Goal: Task Accomplishment & Management: Use online tool/utility

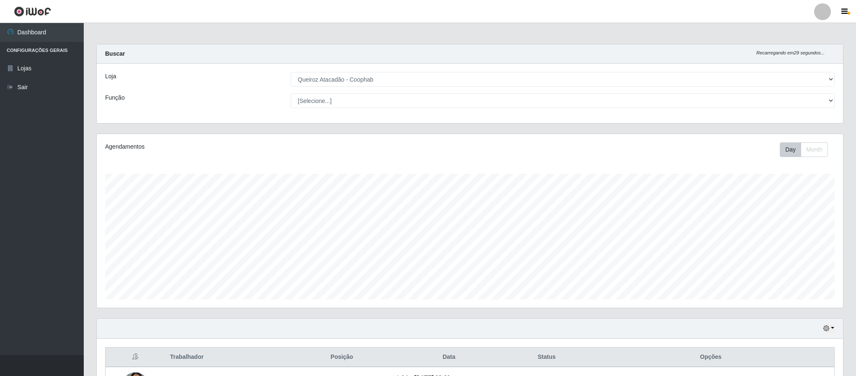
select select "463"
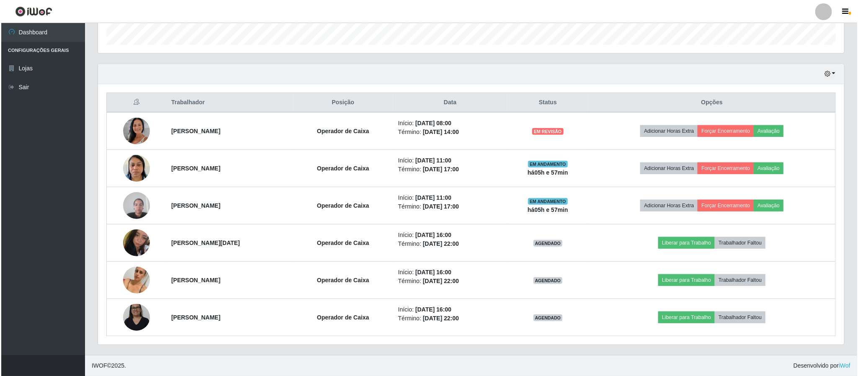
scroll to position [175, 745]
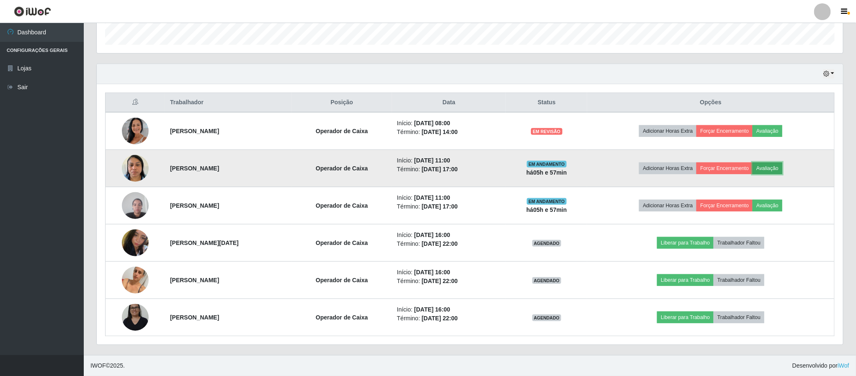
click at [777, 165] on button "Avaliação" at bounding box center [768, 168] width 30 height 12
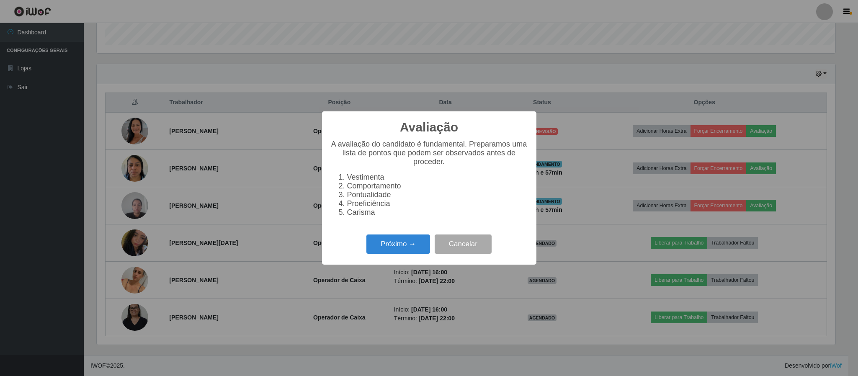
scroll to position [175, 739]
click at [384, 252] on button "Próximo →" at bounding box center [398, 245] width 64 height 20
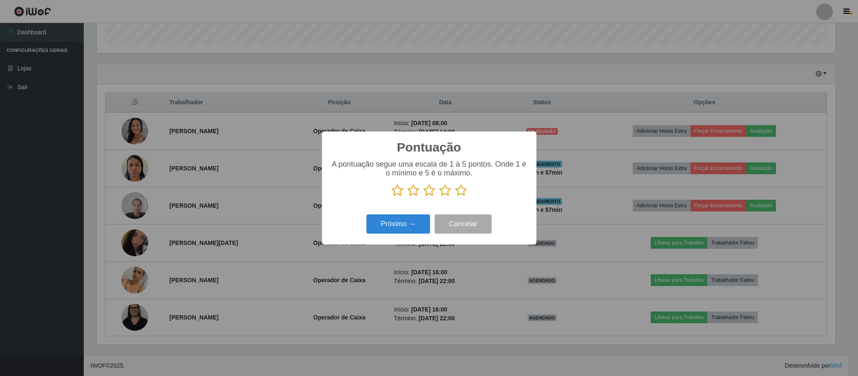
click at [457, 192] on icon at bounding box center [461, 190] width 12 height 13
click at [455, 197] on input "radio" at bounding box center [455, 197] width 0 height 0
click at [417, 228] on button "Próximo →" at bounding box center [398, 224] width 64 height 20
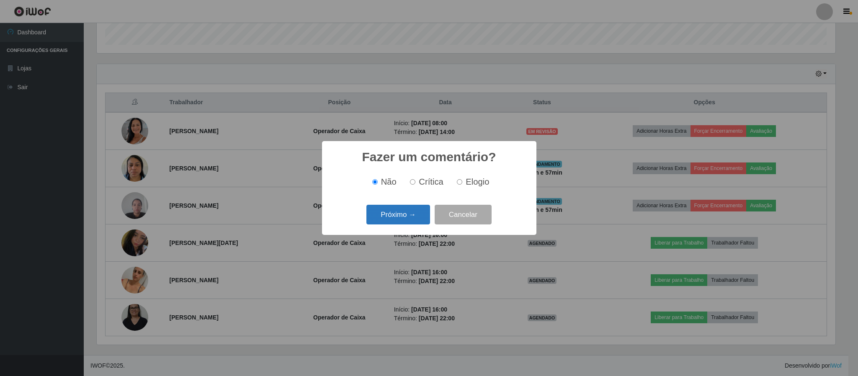
click at [422, 210] on button "Próximo →" at bounding box center [398, 215] width 64 height 20
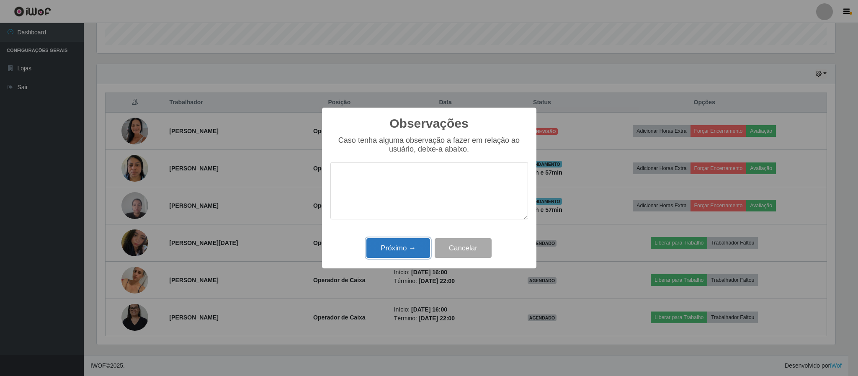
click at [413, 243] on button "Próximo →" at bounding box center [398, 248] width 64 height 20
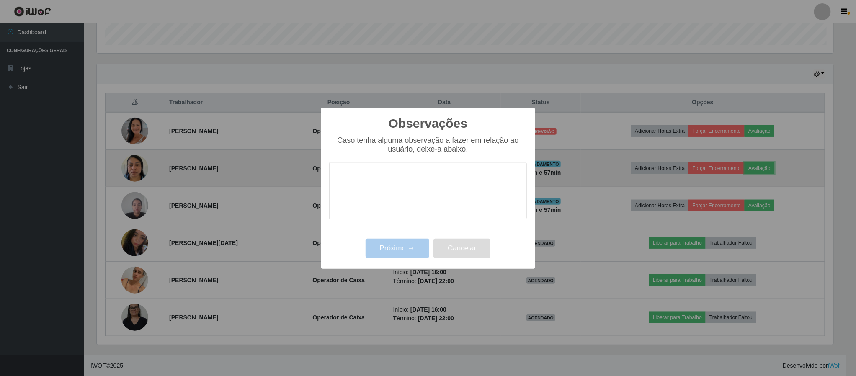
scroll to position [175, 745]
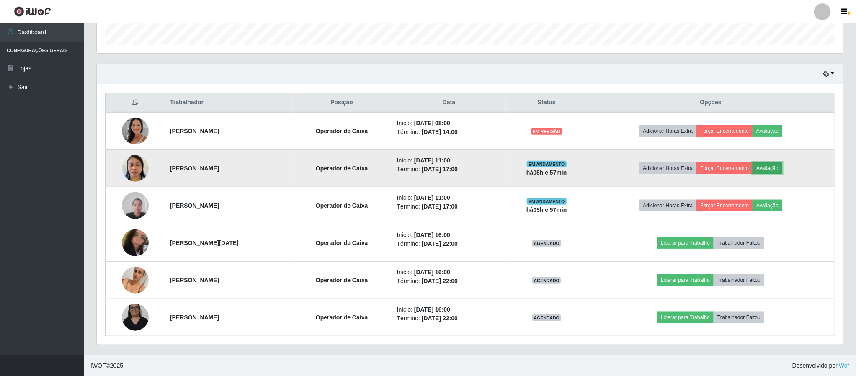
click at [779, 165] on button "Avaliação" at bounding box center [768, 168] width 30 height 12
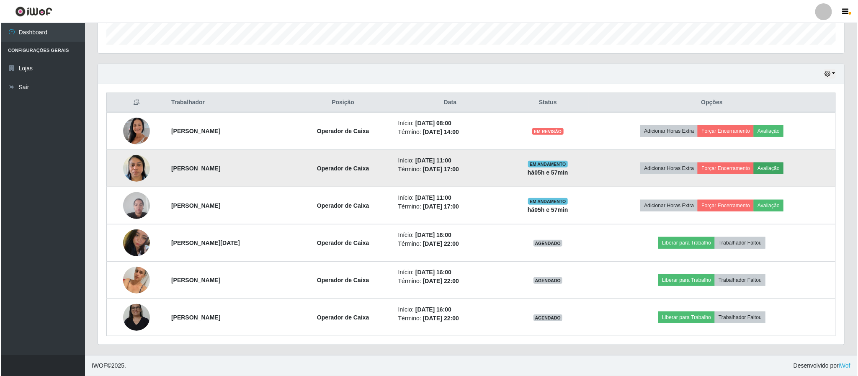
scroll to position [175, 739]
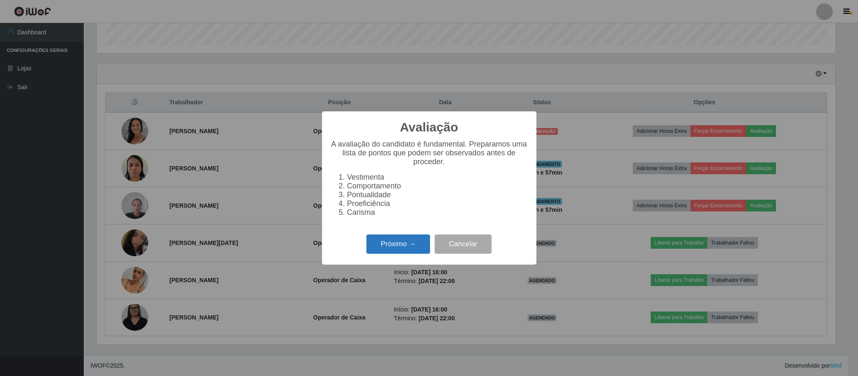
click at [425, 245] on button "Próximo →" at bounding box center [398, 245] width 64 height 20
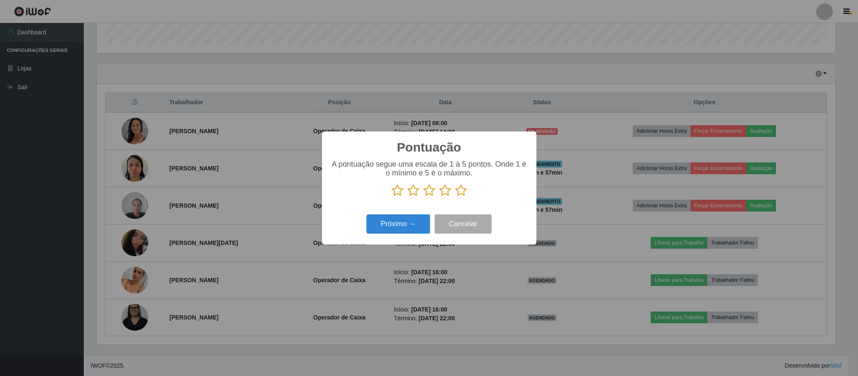
click at [462, 191] on icon at bounding box center [461, 190] width 12 height 13
click at [455, 197] on input "radio" at bounding box center [455, 197] width 0 height 0
click at [418, 224] on button "Próximo →" at bounding box center [398, 224] width 64 height 20
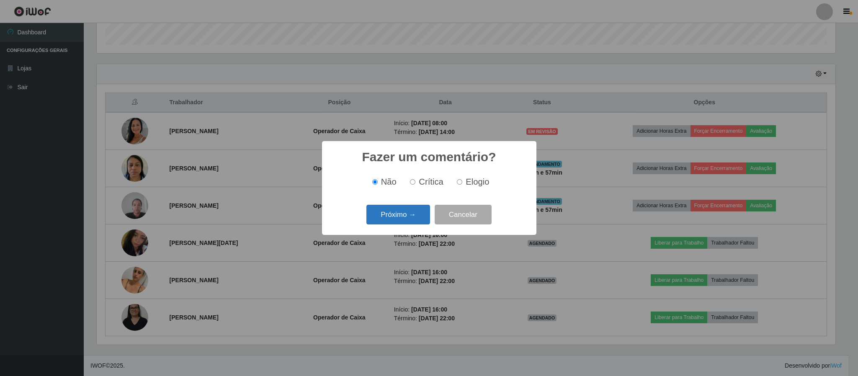
click at [411, 214] on button "Próximo →" at bounding box center [398, 215] width 64 height 20
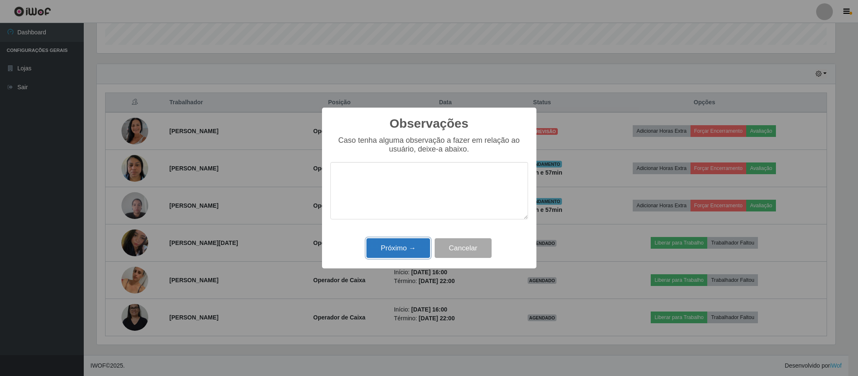
click at [415, 247] on button "Próximo →" at bounding box center [398, 248] width 64 height 20
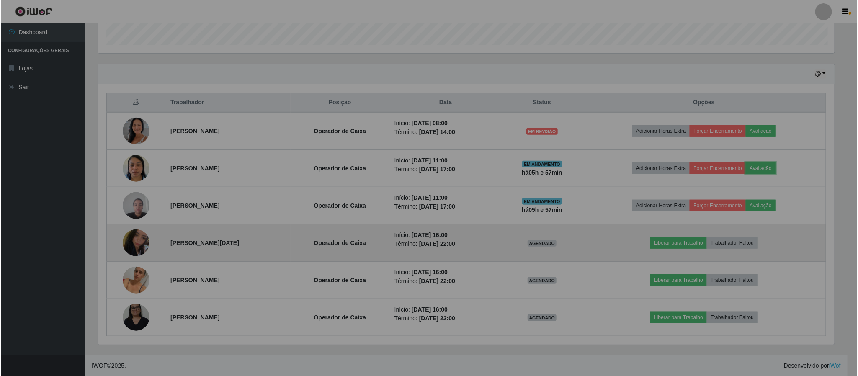
scroll to position [175, 745]
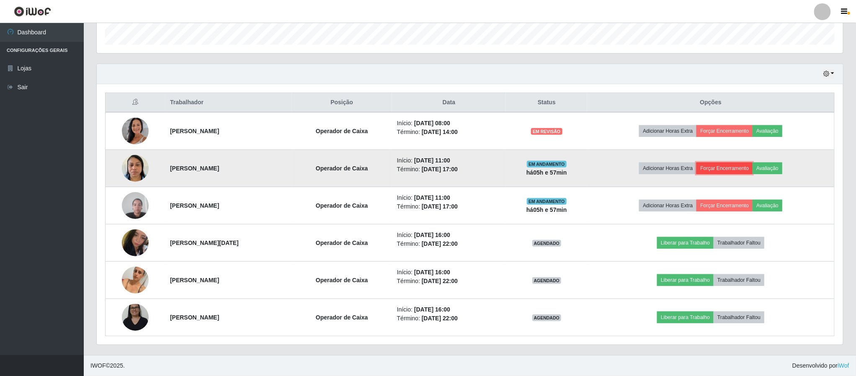
click at [744, 167] on button "Forçar Encerramento" at bounding box center [724, 168] width 56 height 12
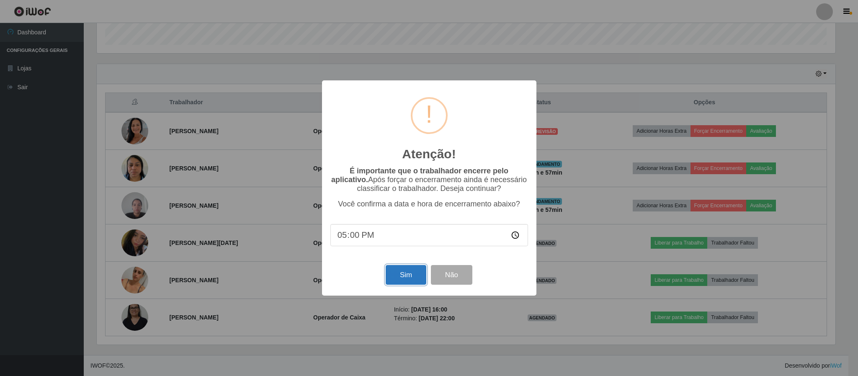
click at [420, 278] on button "Sim" at bounding box center [406, 275] width 41 height 20
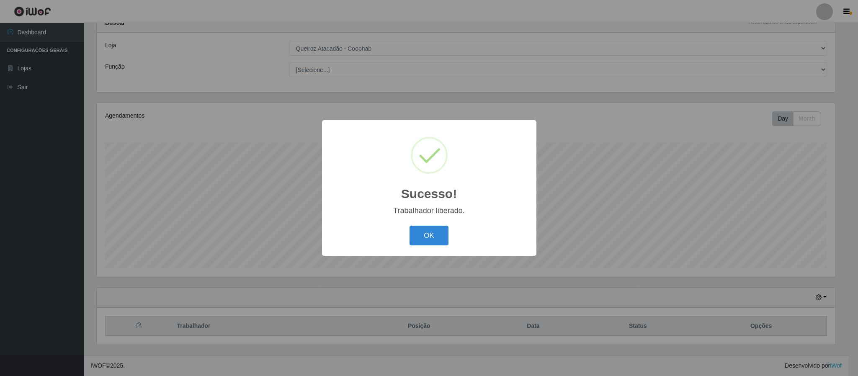
click at [729, 200] on div "Sucesso! × Trabalhador liberado. OK Cancel" at bounding box center [429, 188] width 858 height 376
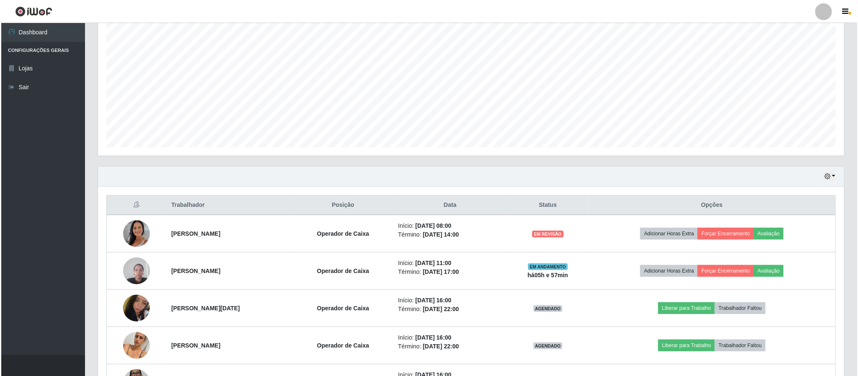
scroll to position [220, 0]
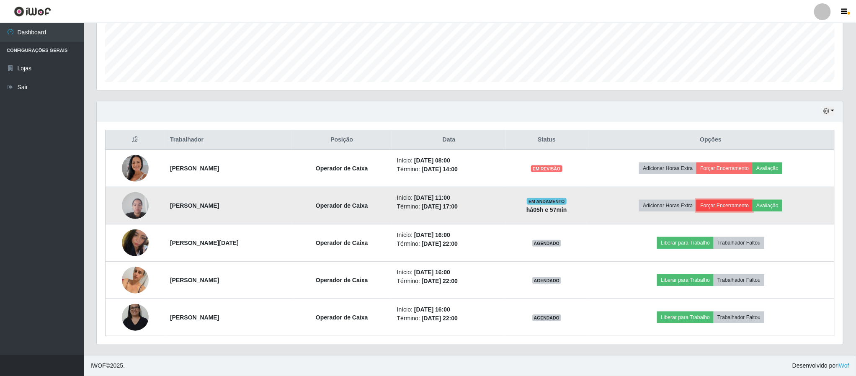
click at [734, 206] on button "Forçar Encerramento" at bounding box center [724, 206] width 56 height 12
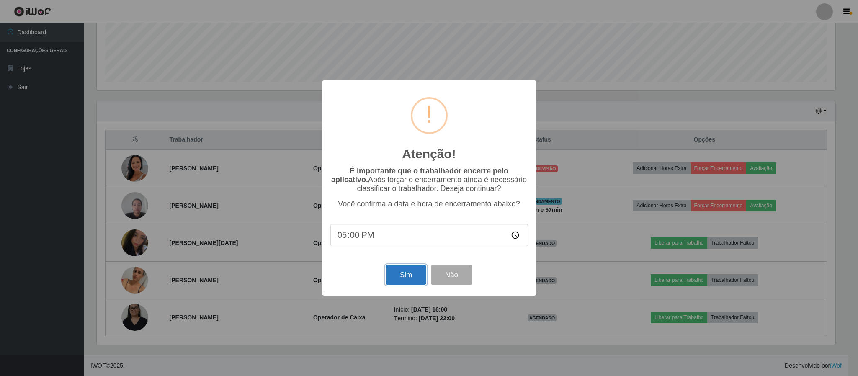
click at [400, 279] on button "Sim" at bounding box center [406, 275] width 41 height 20
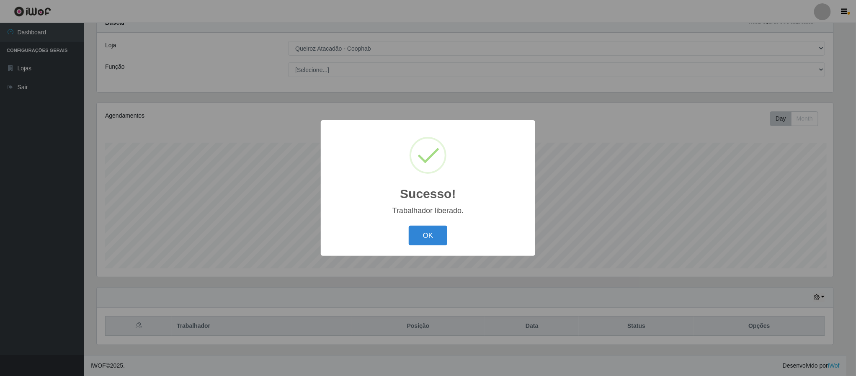
scroll to position [0, 0]
click at [422, 242] on button "OK" at bounding box center [429, 236] width 39 height 20
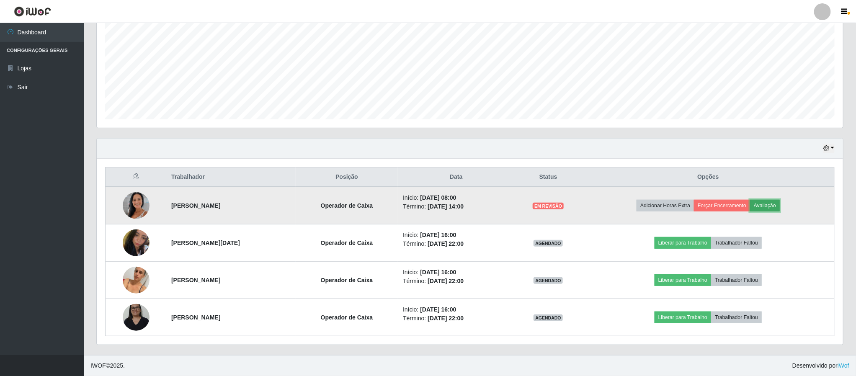
click at [780, 205] on button "Avaliação" at bounding box center [765, 206] width 30 height 12
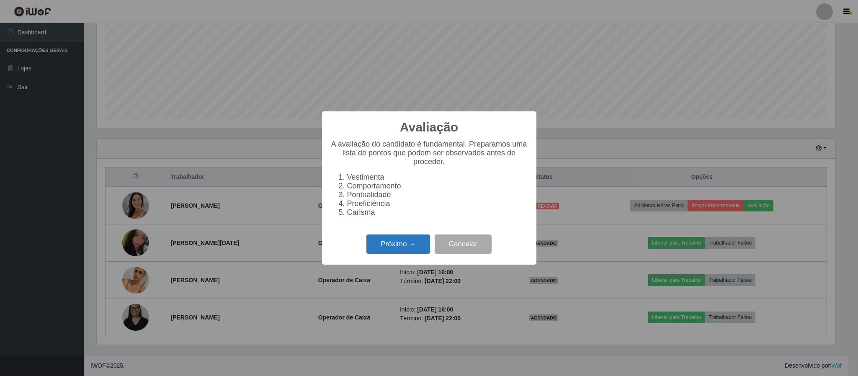
click at [413, 254] on button "Próximo →" at bounding box center [398, 245] width 64 height 20
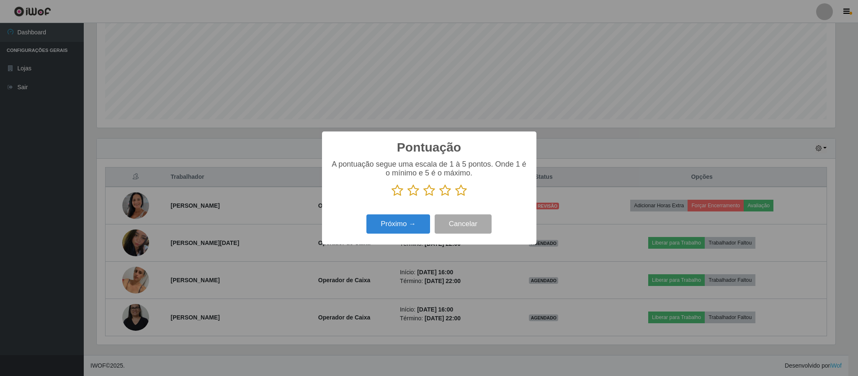
click at [461, 190] on icon at bounding box center [461, 190] width 12 height 13
click at [455, 197] on input "radio" at bounding box center [455, 197] width 0 height 0
click at [423, 222] on button "Próximo →" at bounding box center [398, 224] width 64 height 20
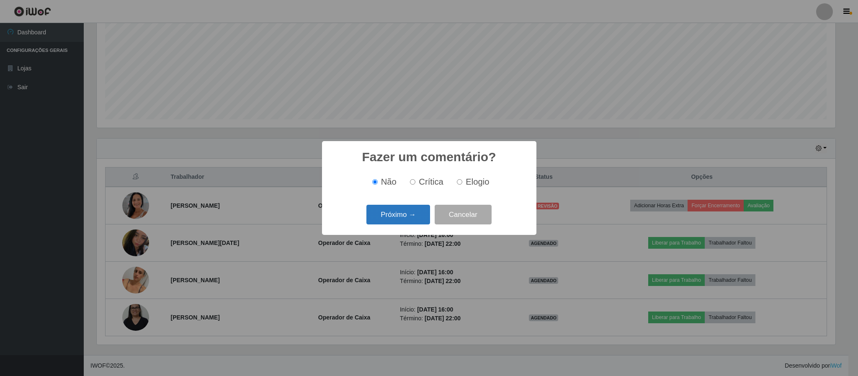
click at [418, 220] on button "Próximo →" at bounding box center [398, 215] width 64 height 20
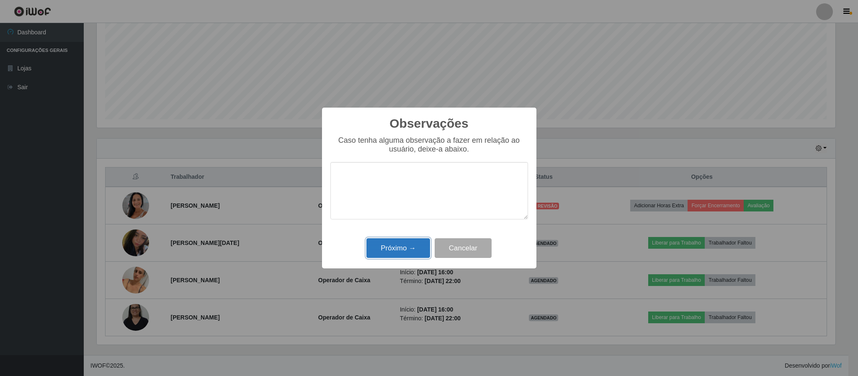
drag, startPoint x: 405, startPoint y: 245, endPoint x: 422, endPoint y: 245, distance: 17.6
click at [405, 245] on button "Próximo →" at bounding box center [398, 248] width 64 height 20
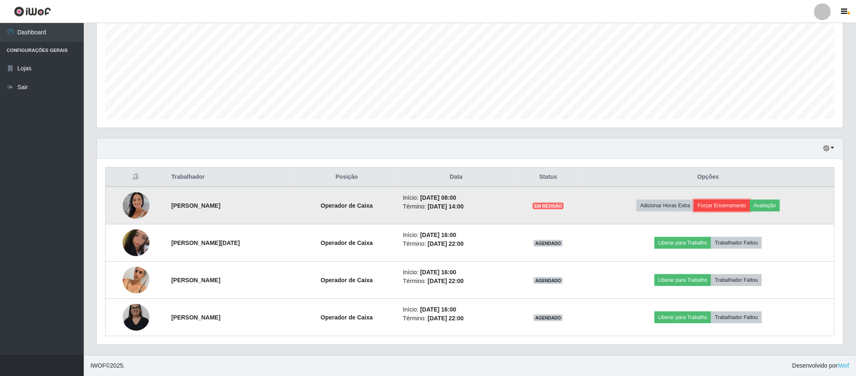
click at [733, 200] on button "Forçar Encerramento" at bounding box center [722, 206] width 56 height 12
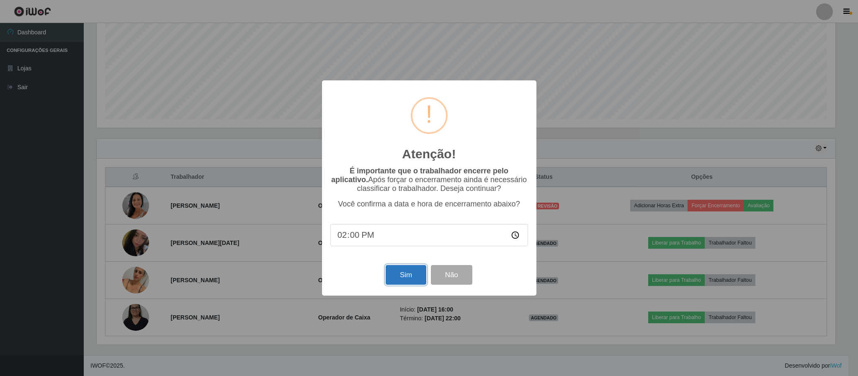
click at [416, 274] on button "Sim" at bounding box center [406, 275] width 41 height 20
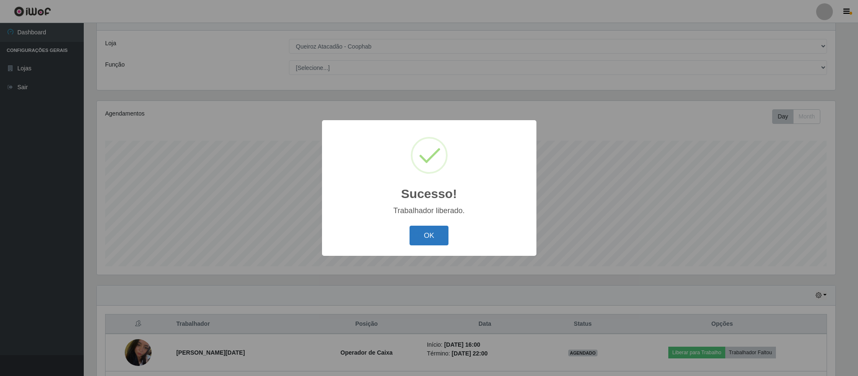
click at [430, 236] on button "OK" at bounding box center [429, 236] width 39 height 20
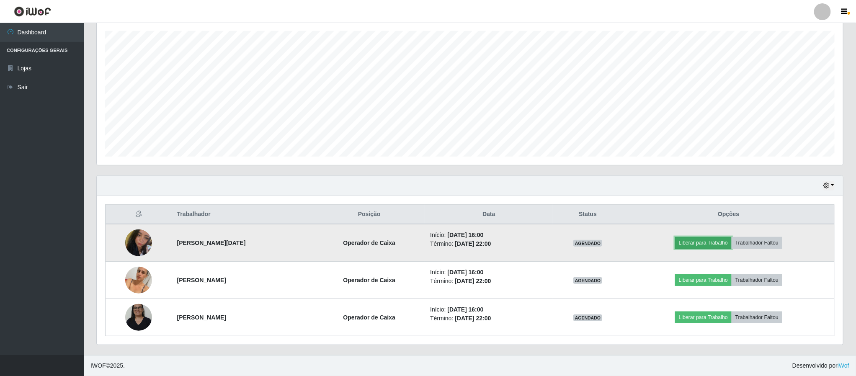
click at [717, 240] on button "Liberar para Trabalho" at bounding box center [703, 243] width 57 height 12
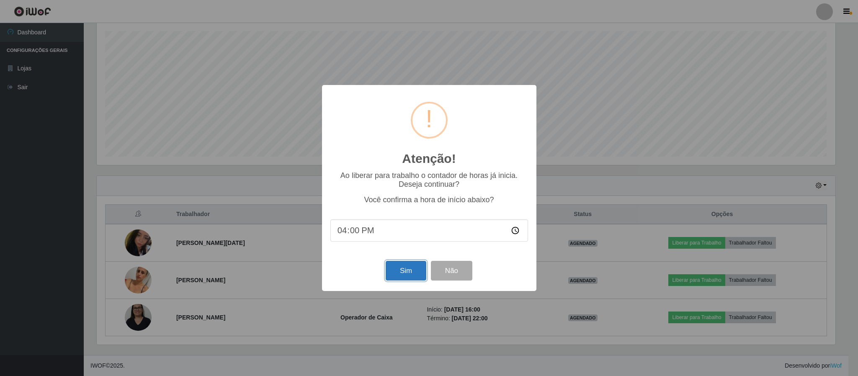
click at [400, 271] on button "Sim" at bounding box center [406, 271] width 41 height 20
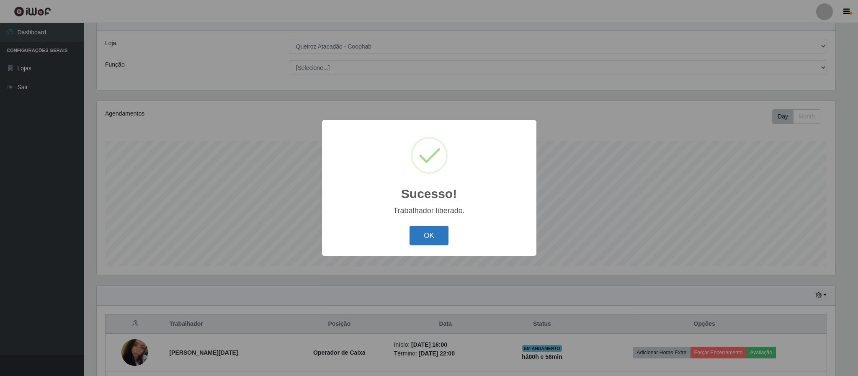
click at [423, 228] on button "OK" at bounding box center [429, 236] width 39 height 20
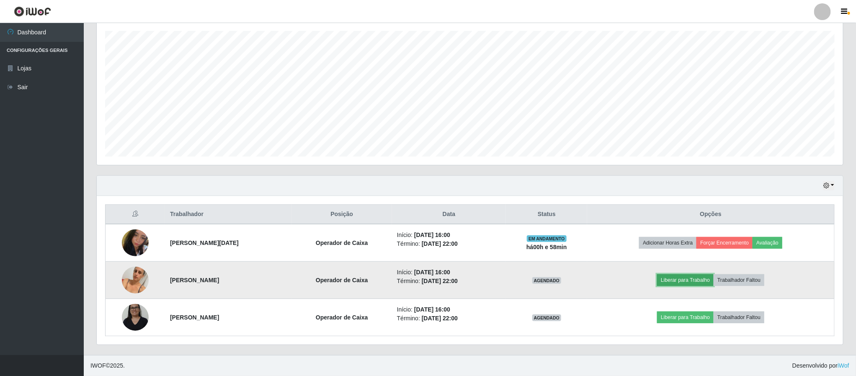
click at [702, 281] on button "Liberar para Trabalho" at bounding box center [685, 280] width 57 height 12
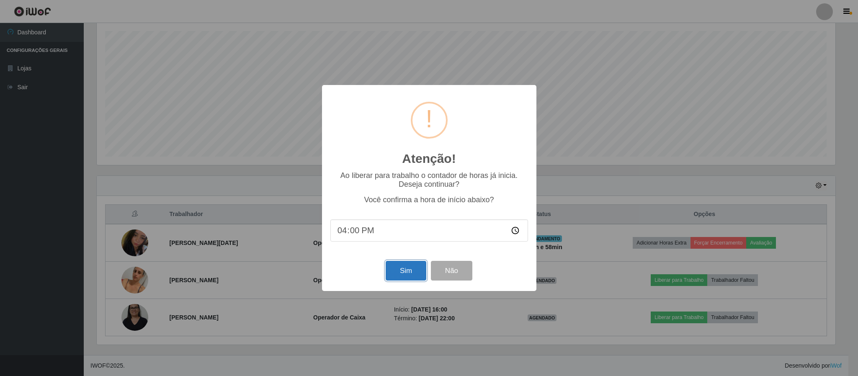
click at [412, 271] on button "Sim" at bounding box center [406, 271] width 41 height 20
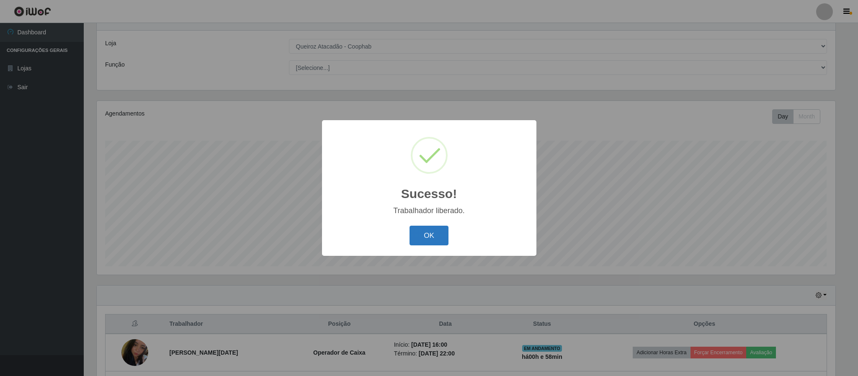
click at [430, 231] on button "OK" at bounding box center [429, 236] width 39 height 20
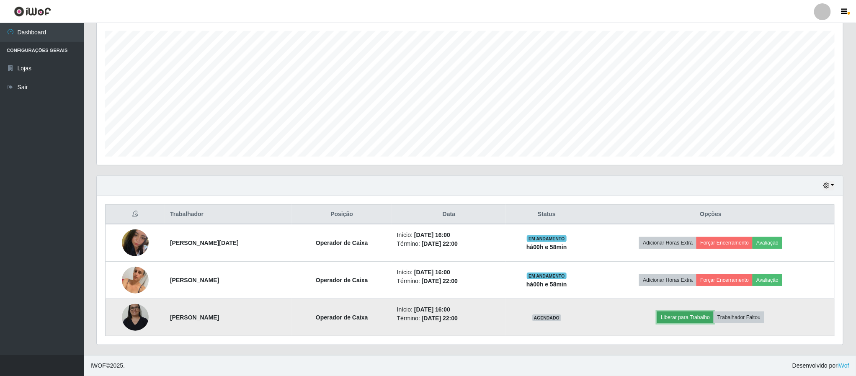
click at [695, 316] on button "Liberar para Trabalho" at bounding box center [685, 318] width 57 height 12
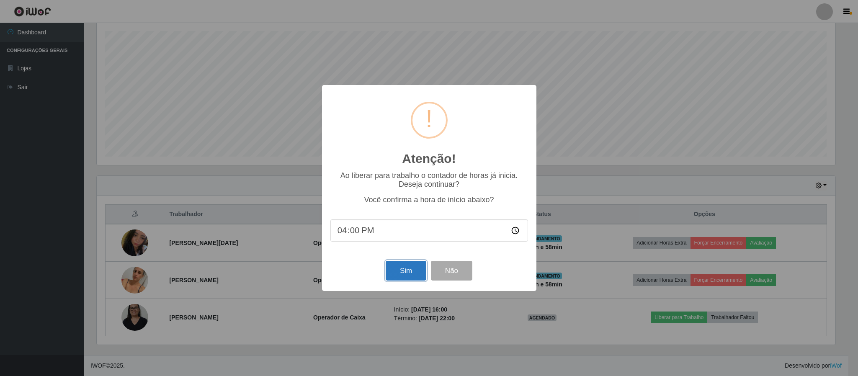
click at [416, 278] on button "Sim" at bounding box center [406, 271] width 41 height 20
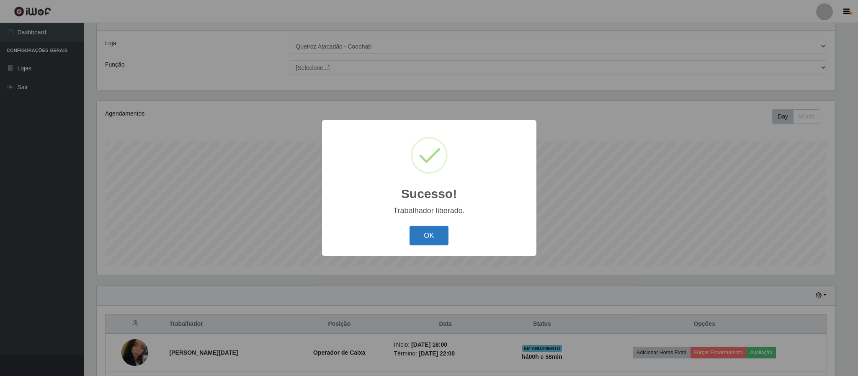
click at [433, 233] on button "OK" at bounding box center [429, 236] width 39 height 20
